Goal: Task Accomplishment & Management: Use online tool/utility

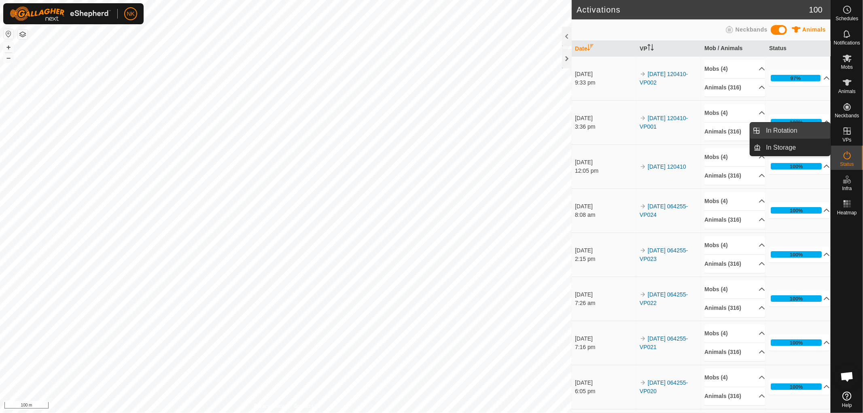
click at [782, 131] on link "In Rotation" at bounding box center [795, 131] width 69 height 16
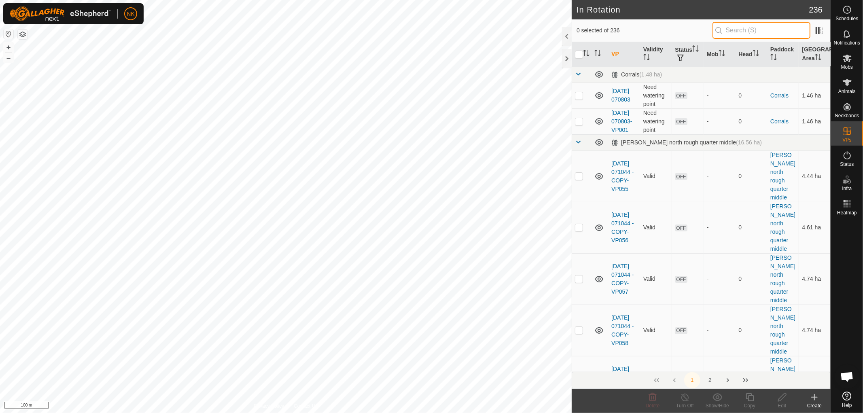
click at [754, 31] on input "text" at bounding box center [761, 30] width 98 height 17
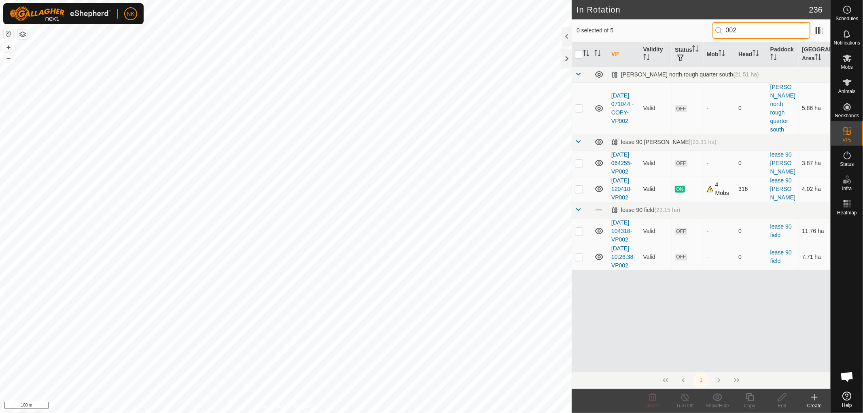
type input "002"
click at [576, 196] on td at bounding box center [581, 189] width 19 height 26
checkbox input "true"
click at [748, 395] on icon at bounding box center [750, 397] width 10 height 10
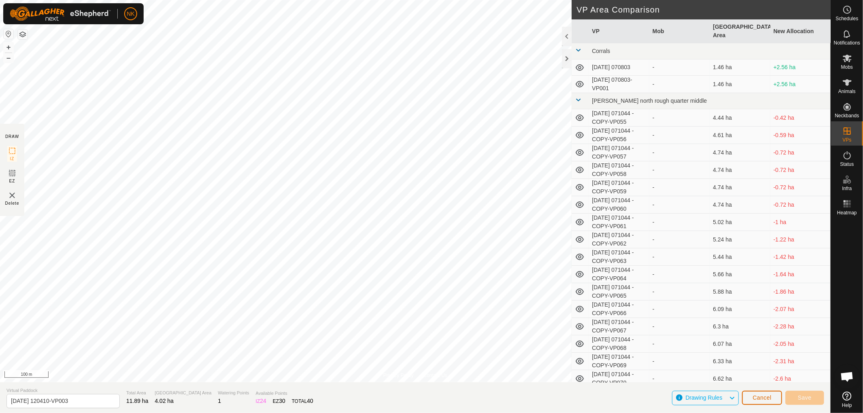
click at [764, 397] on span "Cancel" at bounding box center [761, 397] width 19 height 6
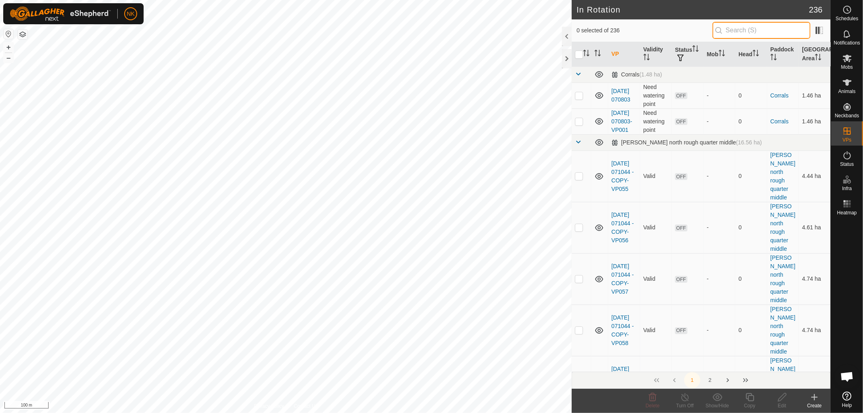
click at [755, 30] on input "text" at bounding box center [761, 30] width 98 height 17
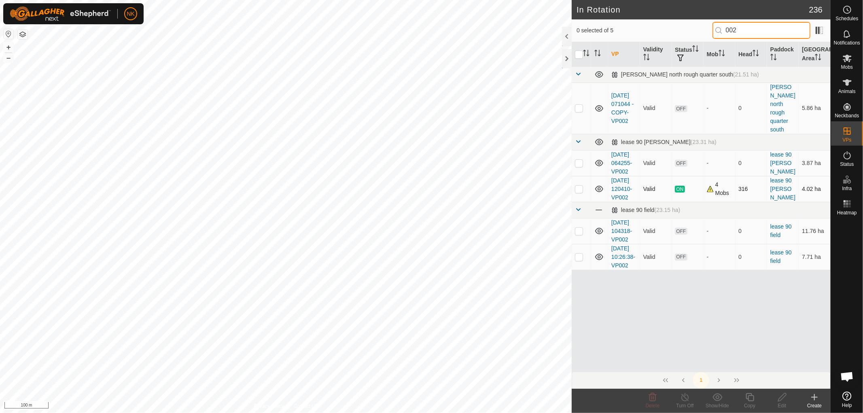
type input "002"
click at [578, 197] on td at bounding box center [581, 189] width 19 height 26
checkbox input "true"
click at [752, 396] on icon at bounding box center [750, 397] width 10 height 10
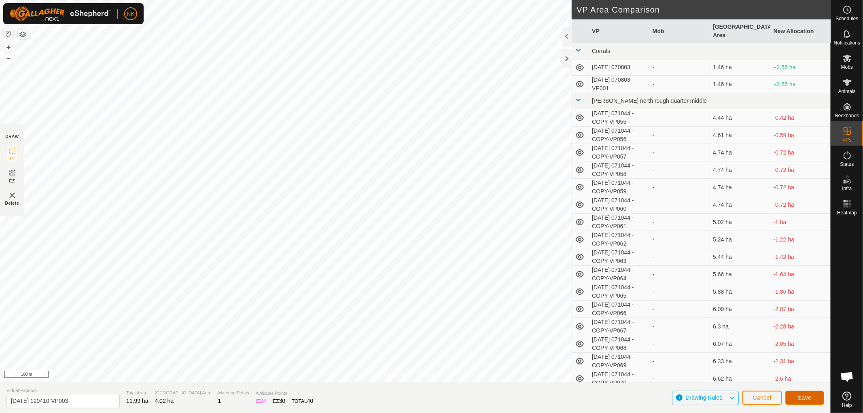
click at [807, 393] on button "Save" at bounding box center [804, 398] width 39 height 14
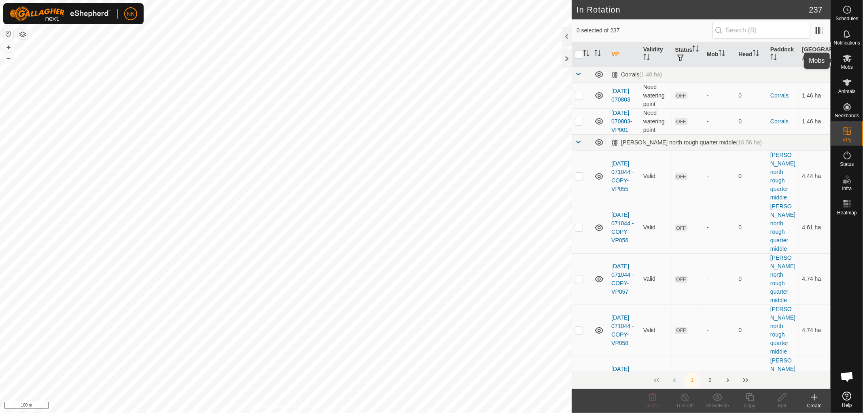
click at [847, 66] on span "Mobs" at bounding box center [847, 67] width 12 height 5
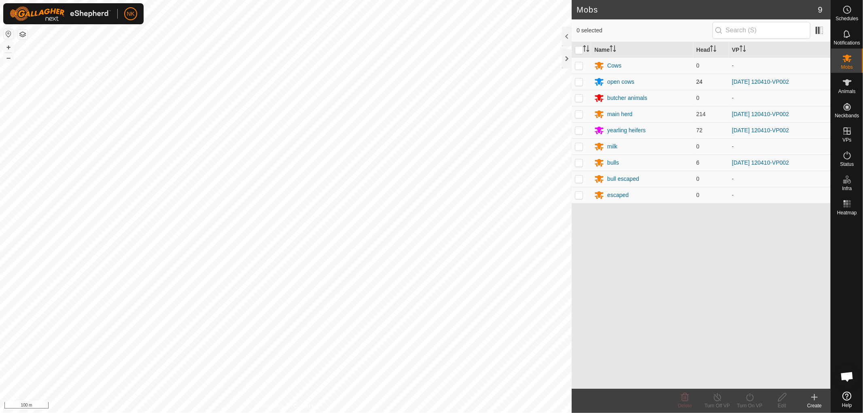
click at [580, 78] on td at bounding box center [581, 82] width 19 height 16
checkbox input "true"
drag, startPoint x: 574, startPoint y: 112, endPoint x: 576, endPoint y: 116, distance: 4.7
click at [574, 113] on td at bounding box center [581, 114] width 19 height 16
checkbox input "true"
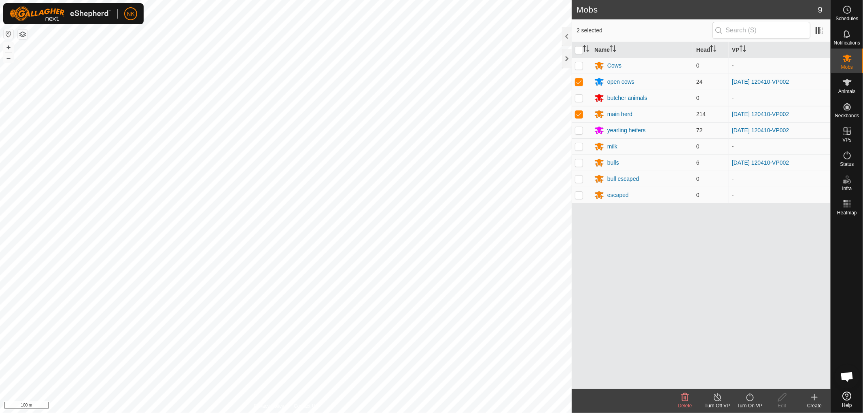
click at [577, 131] on p-checkbox at bounding box center [579, 130] width 8 height 6
checkbox input "true"
click at [581, 164] on p-checkbox at bounding box center [579, 162] width 8 height 6
checkbox input "true"
click at [757, 402] on div "Turn On VP" at bounding box center [749, 405] width 32 height 7
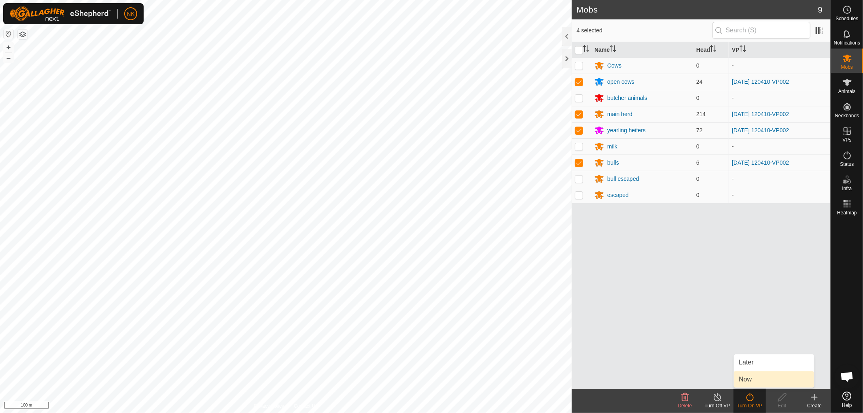
click at [751, 377] on link "Now" at bounding box center [774, 379] width 80 height 16
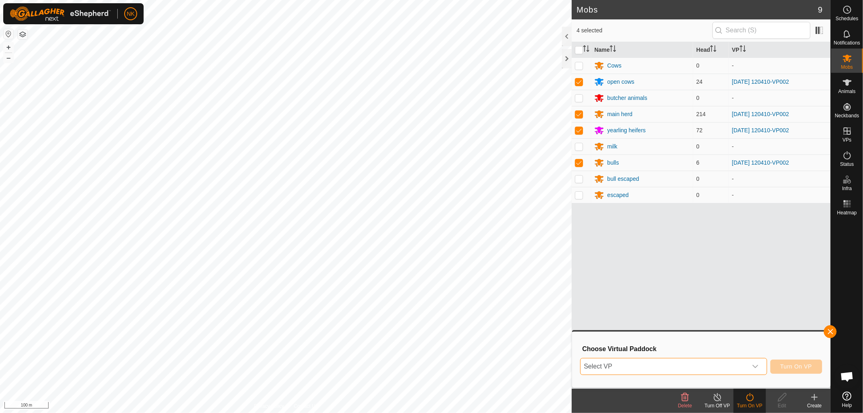
click at [684, 369] on span "Select VP" at bounding box center [663, 366] width 167 height 16
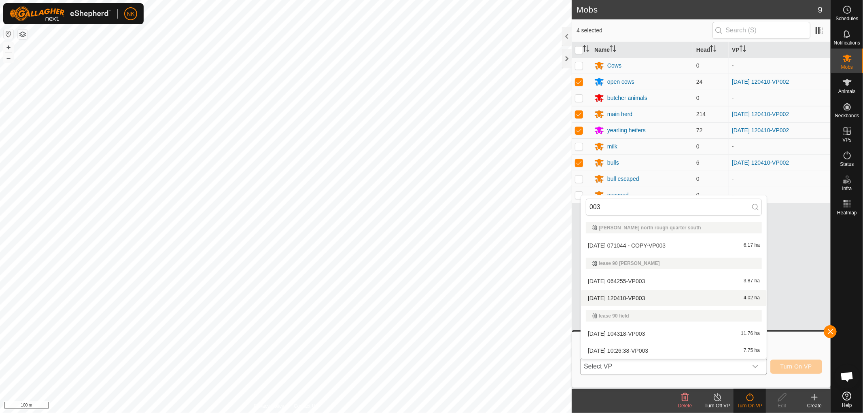
type input "003"
click at [614, 299] on li "2025-09-30 120410-VP003 4.02 ha" at bounding box center [674, 298] width 186 height 16
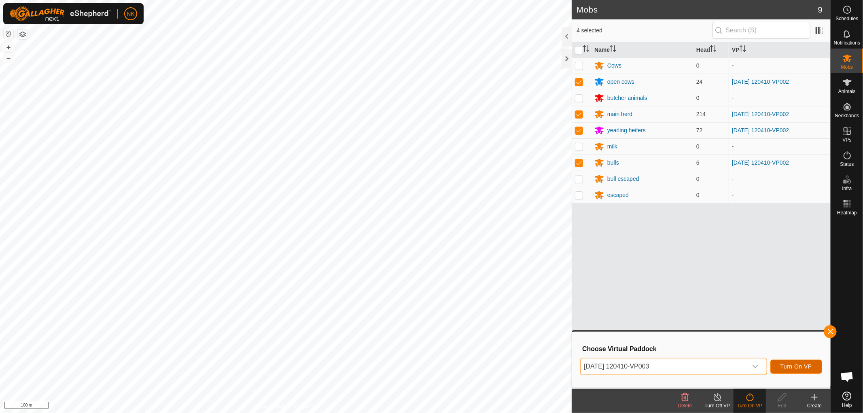
click at [810, 364] on span "Turn On VP" at bounding box center [796, 366] width 32 height 6
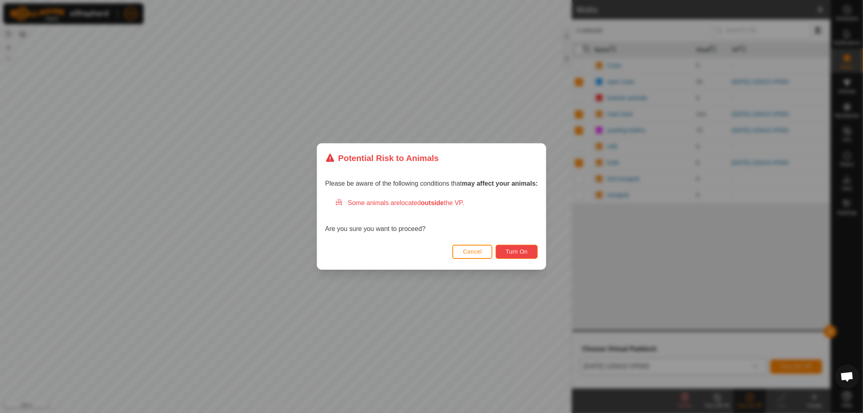
click at [521, 256] on button "Turn On" at bounding box center [517, 252] width 42 height 14
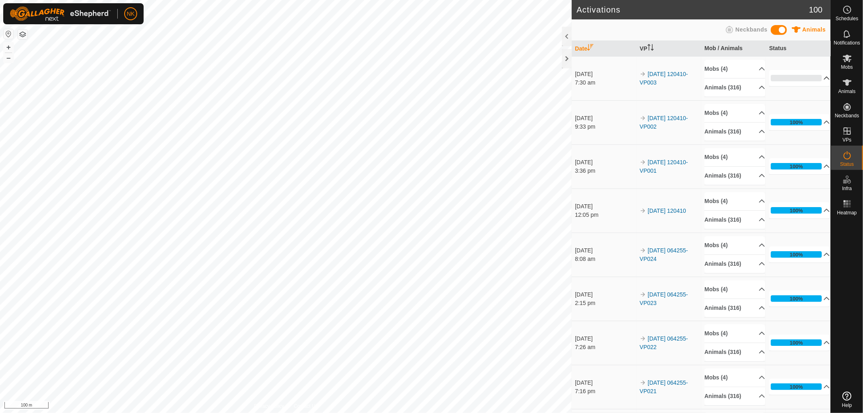
click at [776, 76] on div "0%" at bounding box center [796, 78] width 51 height 6
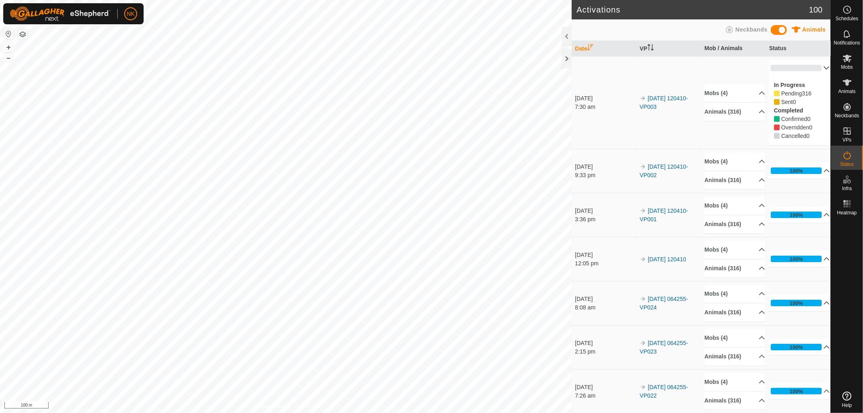
click at [786, 72] on p-accordion-header "0%" at bounding box center [799, 68] width 61 height 16
